Goal: Information Seeking & Learning: Learn about a topic

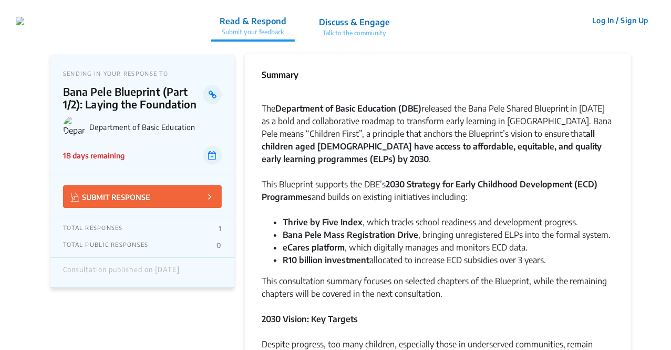
click at [390, 20] on p "Discuss & Engage" at bounding box center [354, 22] width 71 height 13
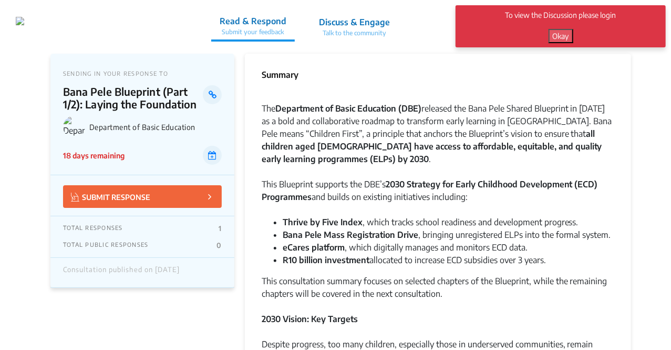
click at [390, 23] on p "Discuss & Engage" at bounding box center [354, 22] width 71 height 13
click at [572, 33] on button "Okay" at bounding box center [561, 36] width 25 height 14
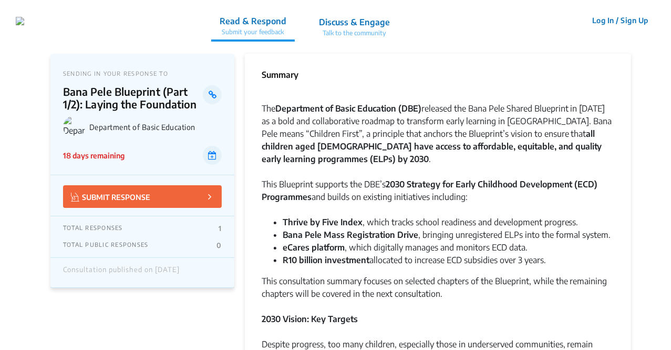
click at [286, 24] on p "Read & Respond" at bounding box center [253, 21] width 67 height 13
click at [390, 23] on p "Discuss & Engage" at bounding box center [354, 22] width 71 height 13
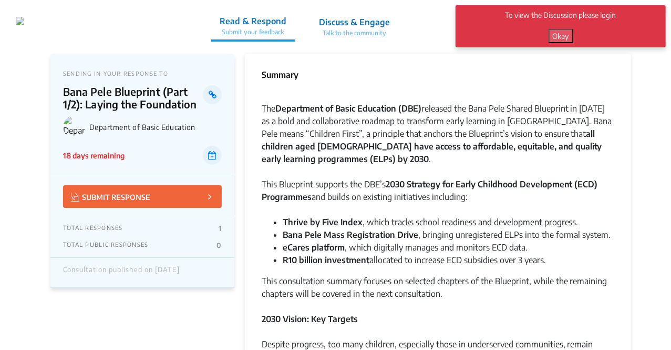
click at [556, 32] on button "Okay" at bounding box center [561, 36] width 25 height 14
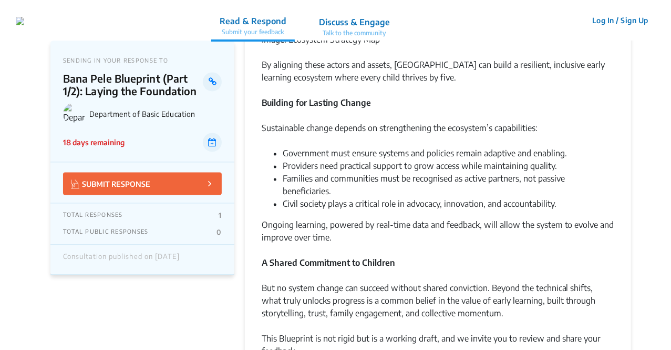
scroll to position [1064, 0]
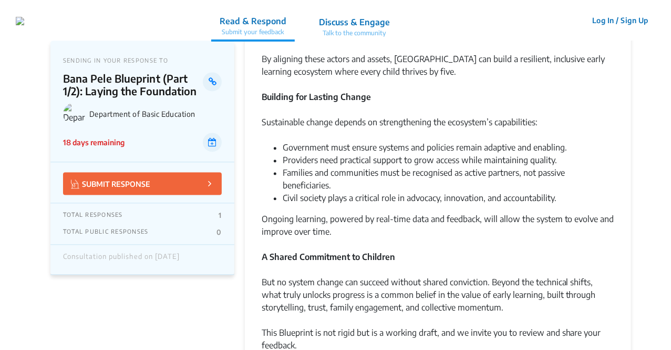
click at [76, 215] on p "TOTAL RESPONSES" at bounding box center [93, 215] width 60 height 8
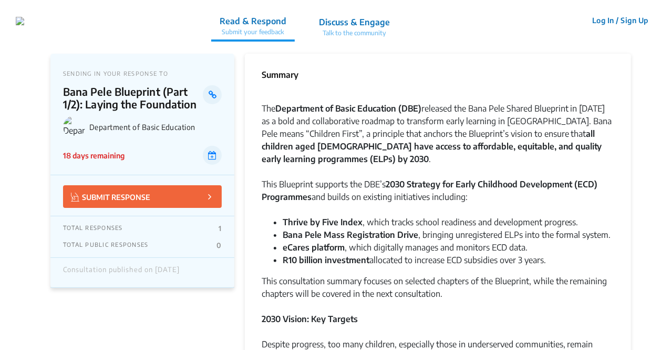
click at [24, 17] on img at bounding box center [20, 21] width 8 height 8
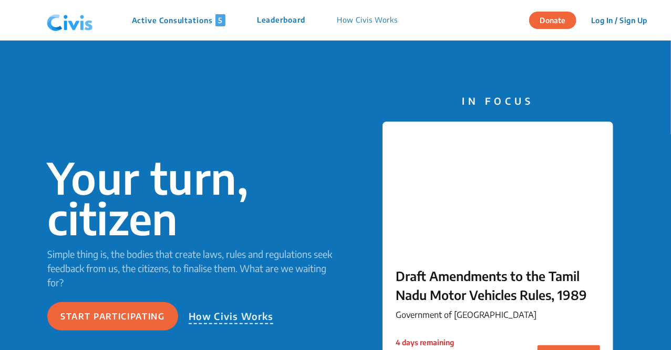
click at [26, 8] on nav "Active Consultations 5 Leaderboard How Civis Works Donate Log In / Sign Up Sign…" at bounding box center [335, 20] width 671 height 40
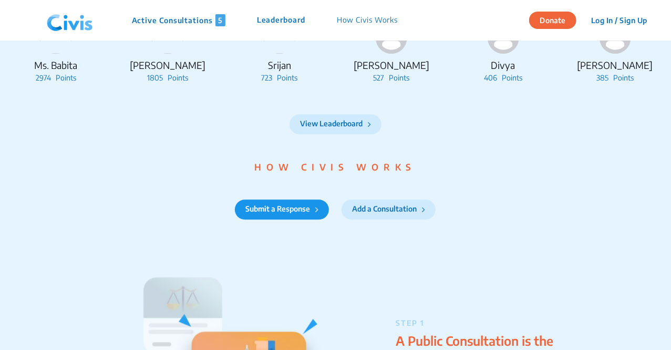
scroll to position [916, 0]
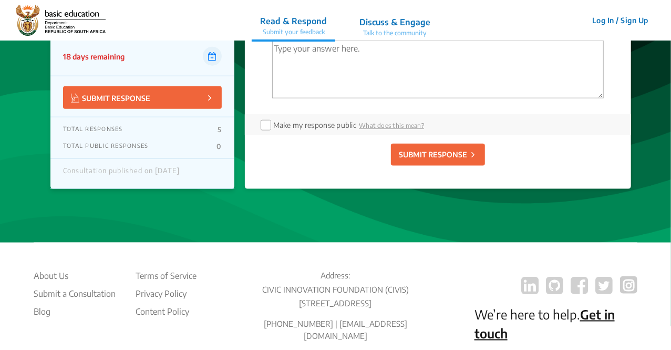
scroll to position [2677, 0]
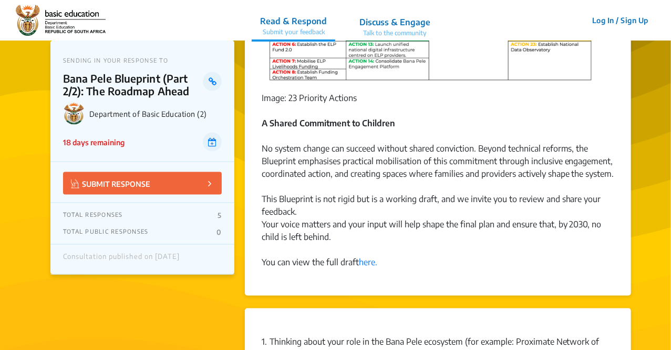
scroll to position [712, 0]
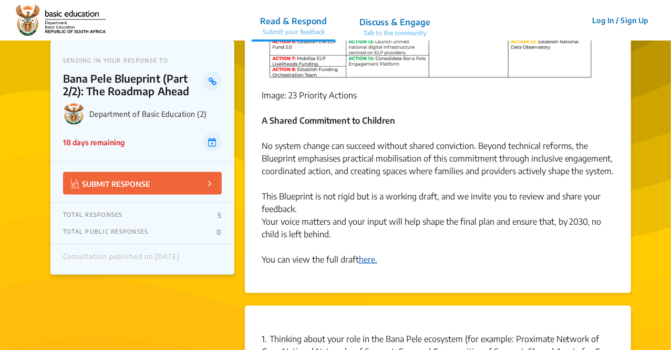
click at [371, 264] on link "here." at bounding box center [368, 259] width 18 height 11
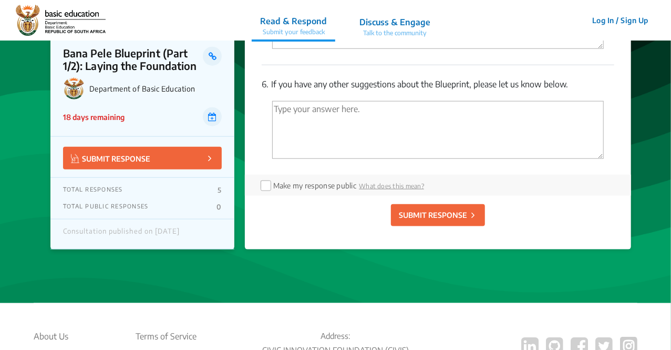
scroll to position [2555, 0]
